Goal: Task Accomplishment & Management: Use online tool/utility

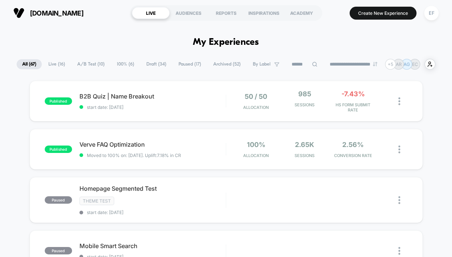
drag, startPoint x: 94, startPoint y: 61, endPoint x: 92, endPoint y: 65, distance: 5.0
click at [94, 61] on span "A/B Test ( 10 )" at bounding box center [91, 64] width 38 height 10
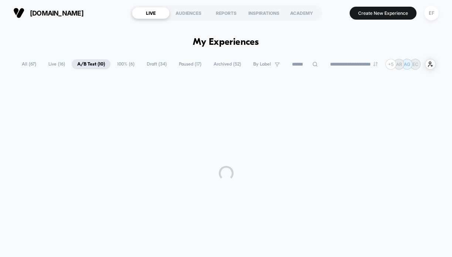
click at [92, 65] on span "A/B Test ( 10 )" at bounding box center [91, 64] width 39 height 10
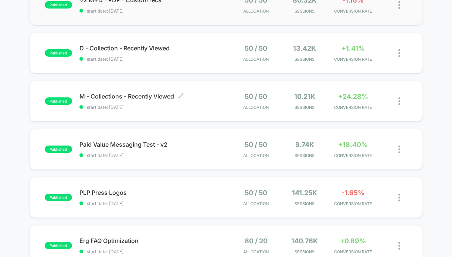
scroll to position [195, 0]
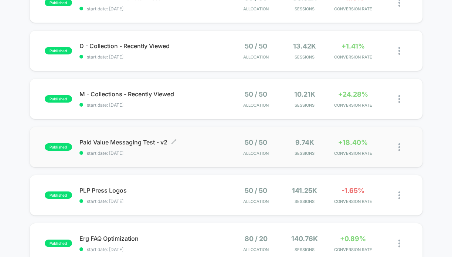
click at [188, 145] on span "Paid Value Messaging Test - v2 Click to edit experience details" at bounding box center [153, 141] width 147 height 7
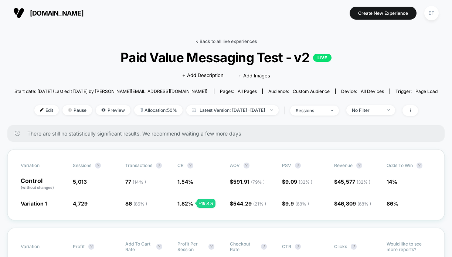
click at [216, 41] on link "< Back to all live experiences" at bounding box center [226, 41] width 61 height 6
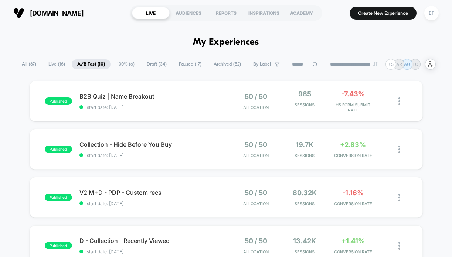
click at [186, 64] on span "Paused ( 17 )" at bounding box center [191, 64] width 34 height 10
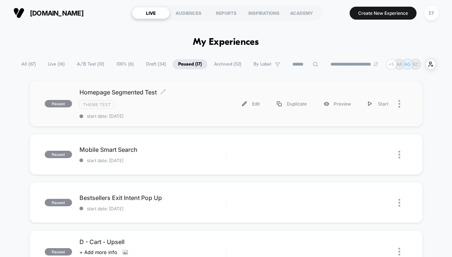
click at [211, 110] on div "Homepage Segmented Test Click to edit experience details Click to edit experien…" at bounding box center [153, 103] width 147 height 30
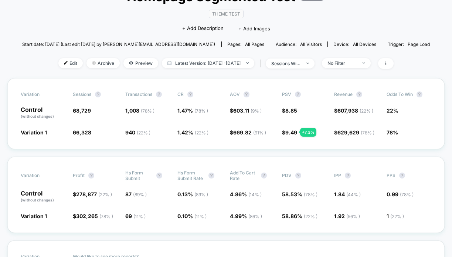
scroll to position [69, 0]
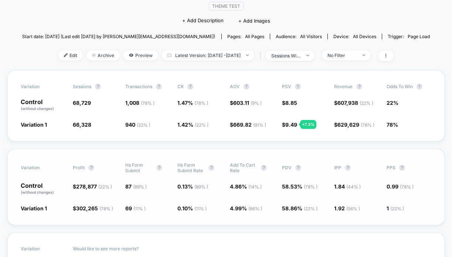
drag, startPoint x: 151, startPoint y: 202, endPoint x: 144, endPoint y: 210, distance: 11.0
click at [151, 202] on div "Variation Profit ? Hs Form Submit ? Hs Form Submit Rate ? Add To Cart Rate ? PD…" at bounding box center [226, 187] width 438 height 76
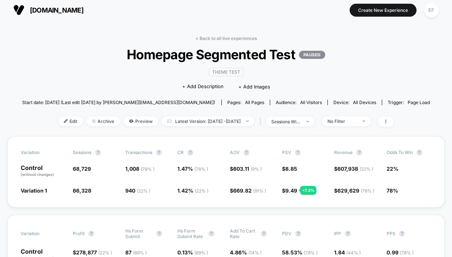
scroll to position [0, 0]
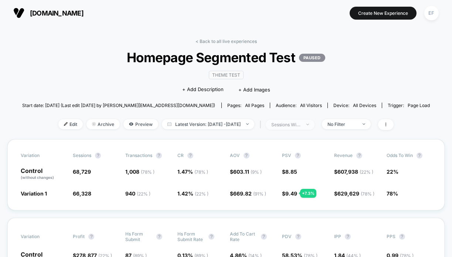
click at [301, 123] on div "sessions with impression" at bounding box center [287, 125] width 30 height 6
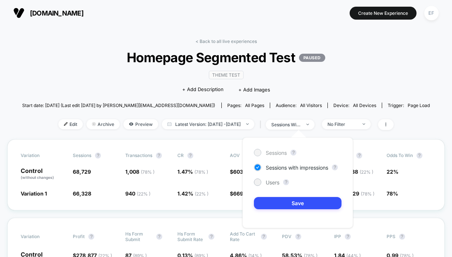
click at [280, 153] on span "Sessions" at bounding box center [276, 152] width 21 height 6
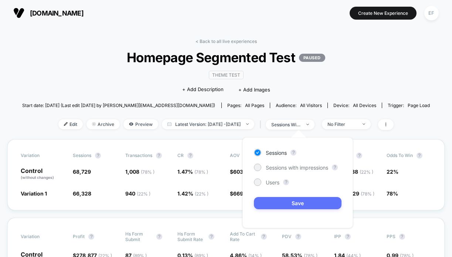
click at [285, 207] on button "Save" at bounding box center [298, 203] width 88 height 12
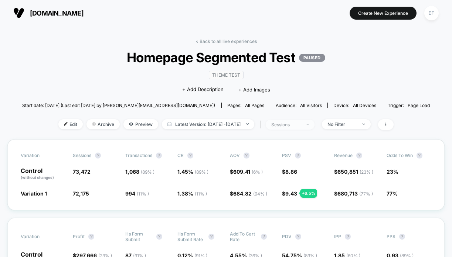
click at [301, 123] on div "sessions" at bounding box center [287, 125] width 30 height 6
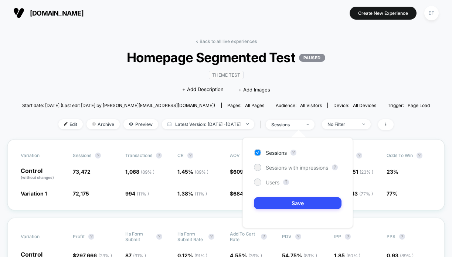
click at [279, 181] on span "Users" at bounding box center [273, 182] width 14 height 6
click at [289, 206] on button "Save" at bounding box center [298, 203] width 88 height 12
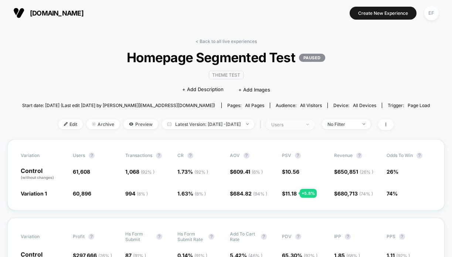
click at [315, 122] on span "users" at bounding box center [290, 125] width 49 height 10
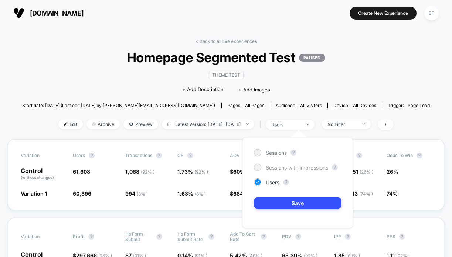
click at [274, 165] on span "Sessions with impressions" at bounding box center [297, 167] width 63 height 6
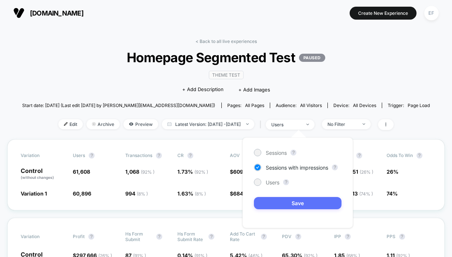
click at [275, 208] on button "Save" at bounding box center [298, 203] width 88 height 12
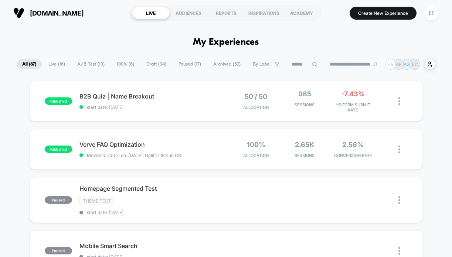
click at [124, 63] on span "100% ( 6 )" at bounding box center [125, 64] width 28 height 10
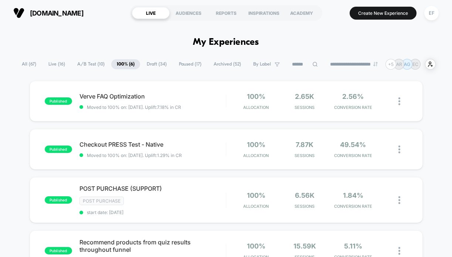
click at [184, 63] on span "Paused ( 17 )" at bounding box center [191, 64] width 34 height 10
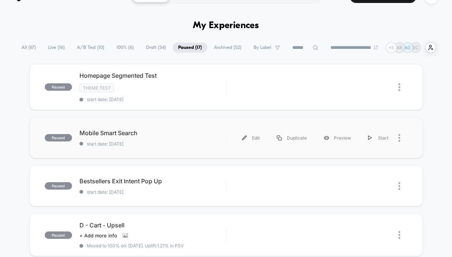
scroll to position [22, 0]
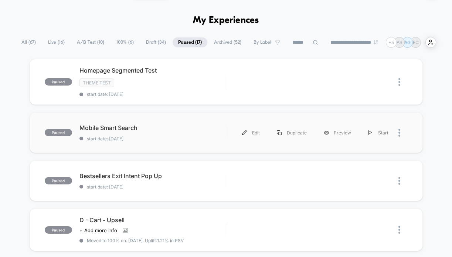
click at [192, 145] on div "paused Mobile Smart Search start date: 9/5/2025 Edit Duplicate Preview Start" at bounding box center [227, 132] width 394 height 41
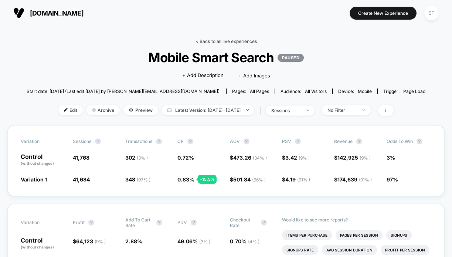
click at [232, 41] on link "< Back to all live experiences" at bounding box center [226, 41] width 61 height 6
